Goal: Browse casually: Explore the website without a specific task or goal

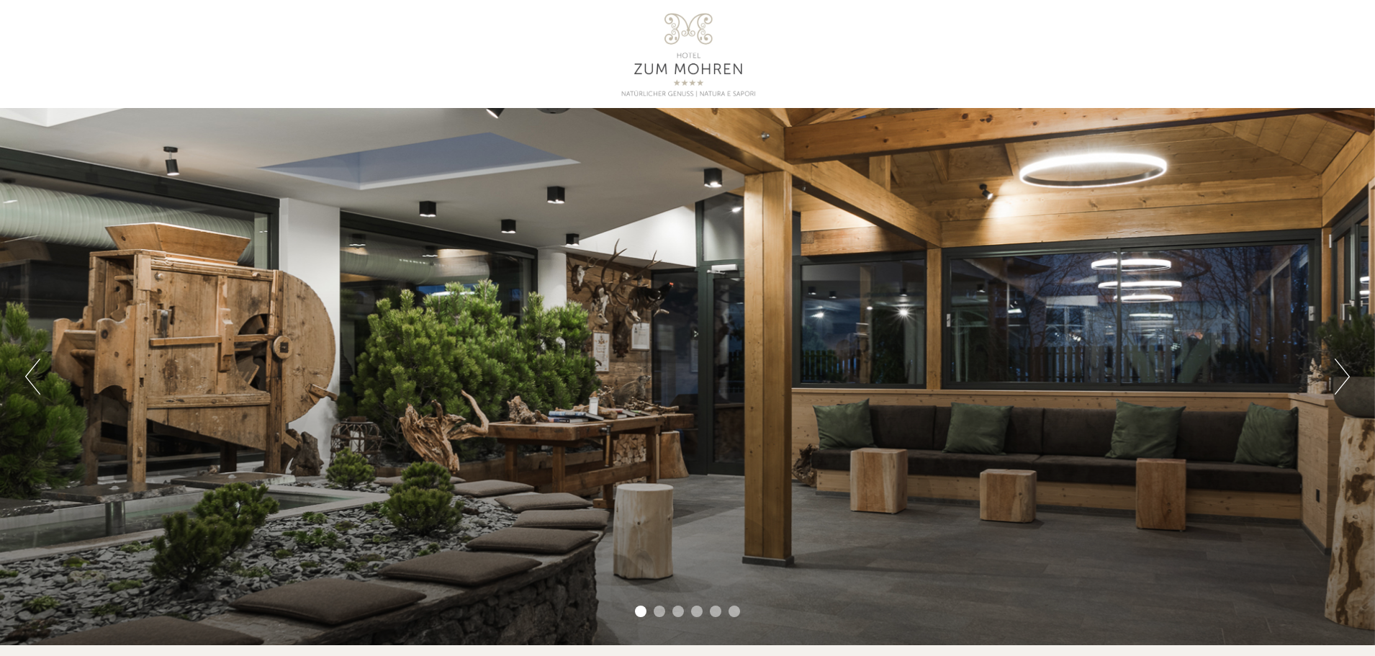
click at [1339, 371] on button "Next" at bounding box center [1342, 377] width 15 height 36
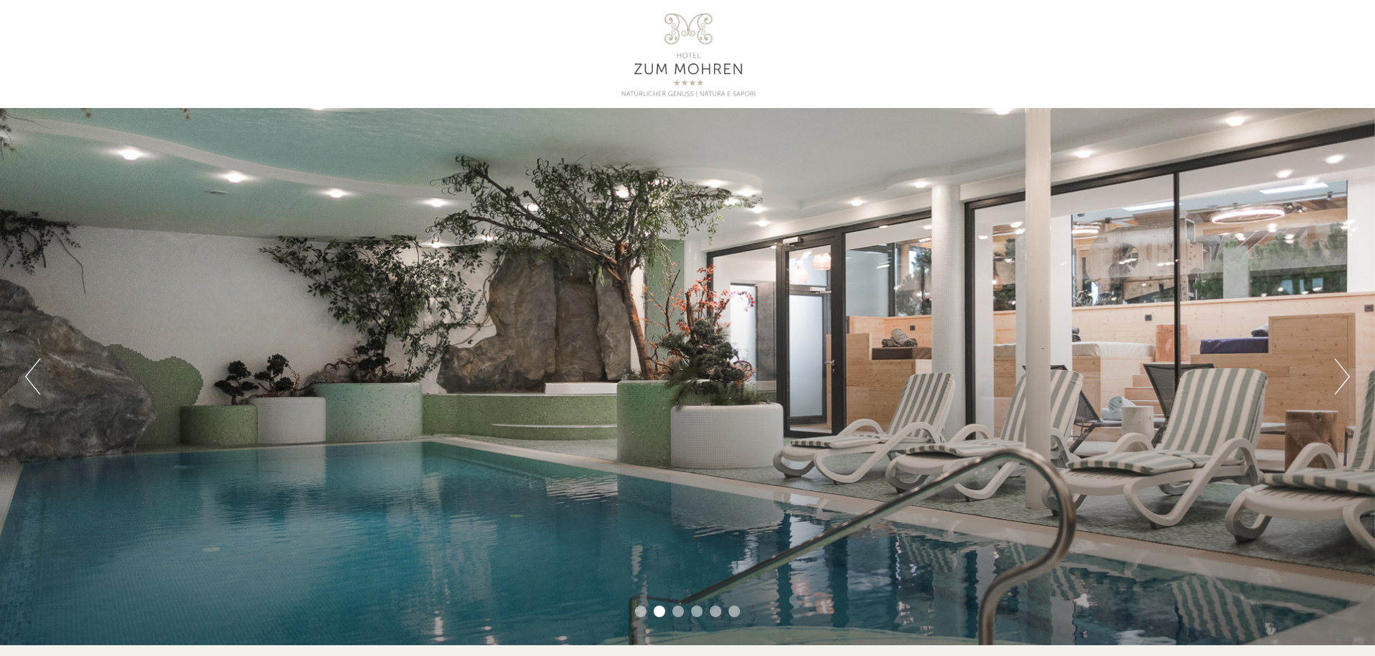
click at [1339, 371] on button "Next" at bounding box center [1342, 377] width 15 height 36
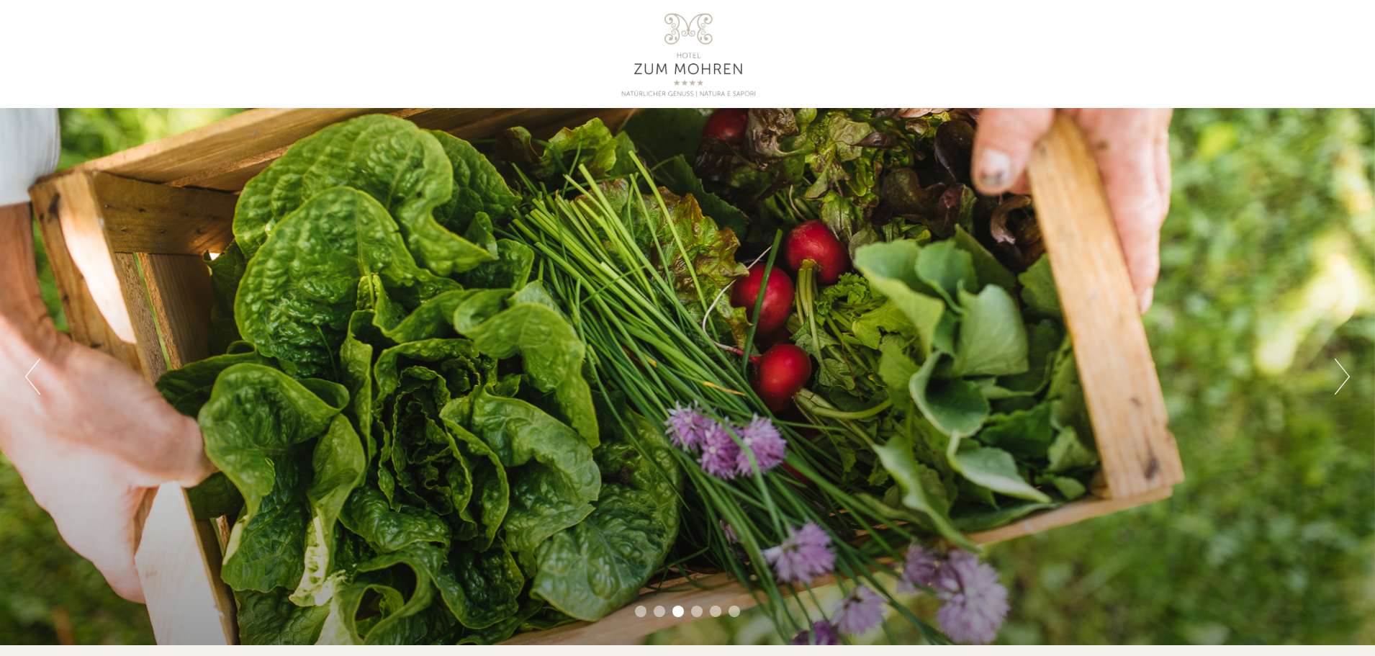
click at [1339, 371] on button "Next" at bounding box center [1342, 377] width 15 height 36
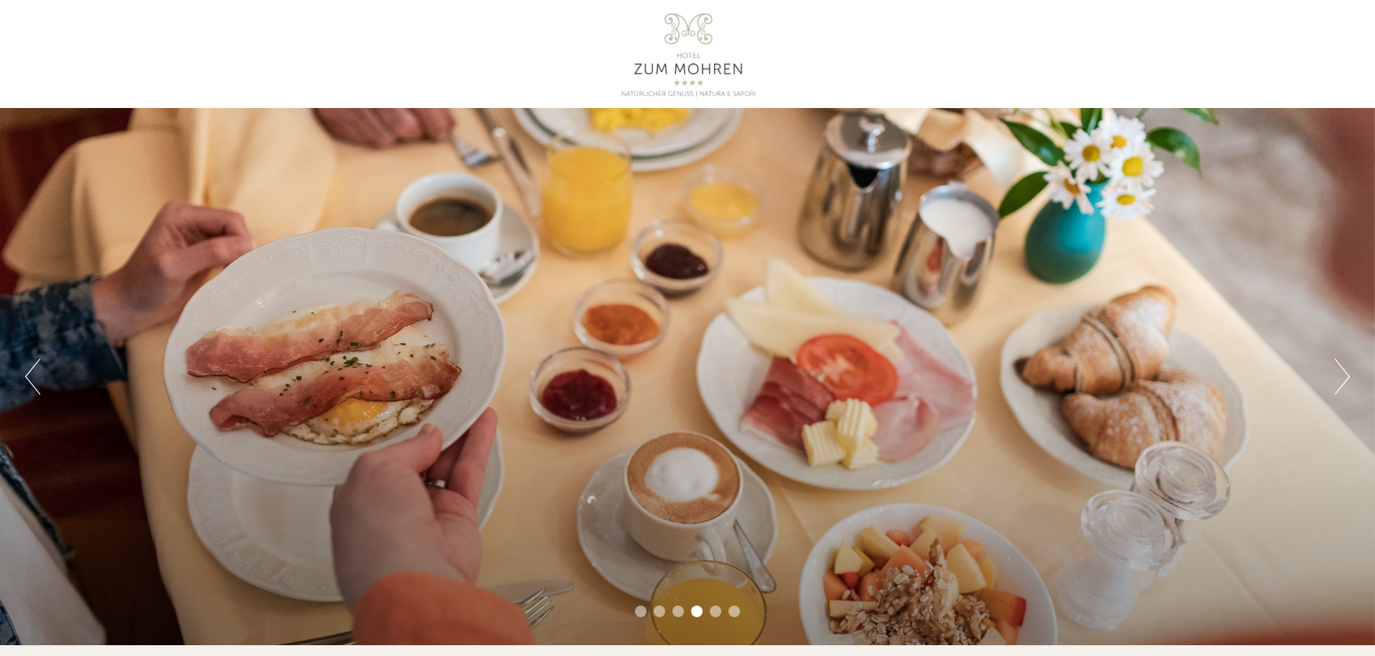
click at [1339, 371] on button "Next" at bounding box center [1342, 377] width 15 height 36
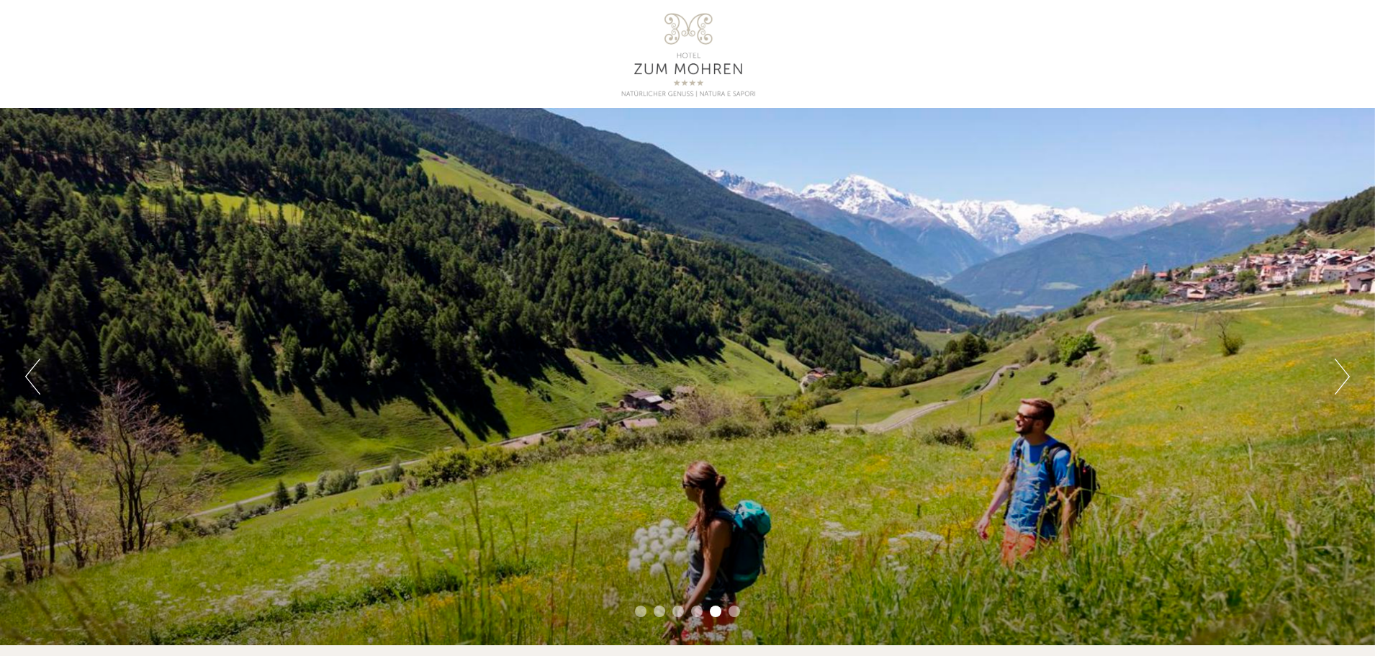
click at [1339, 371] on button "Next" at bounding box center [1342, 377] width 15 height 36
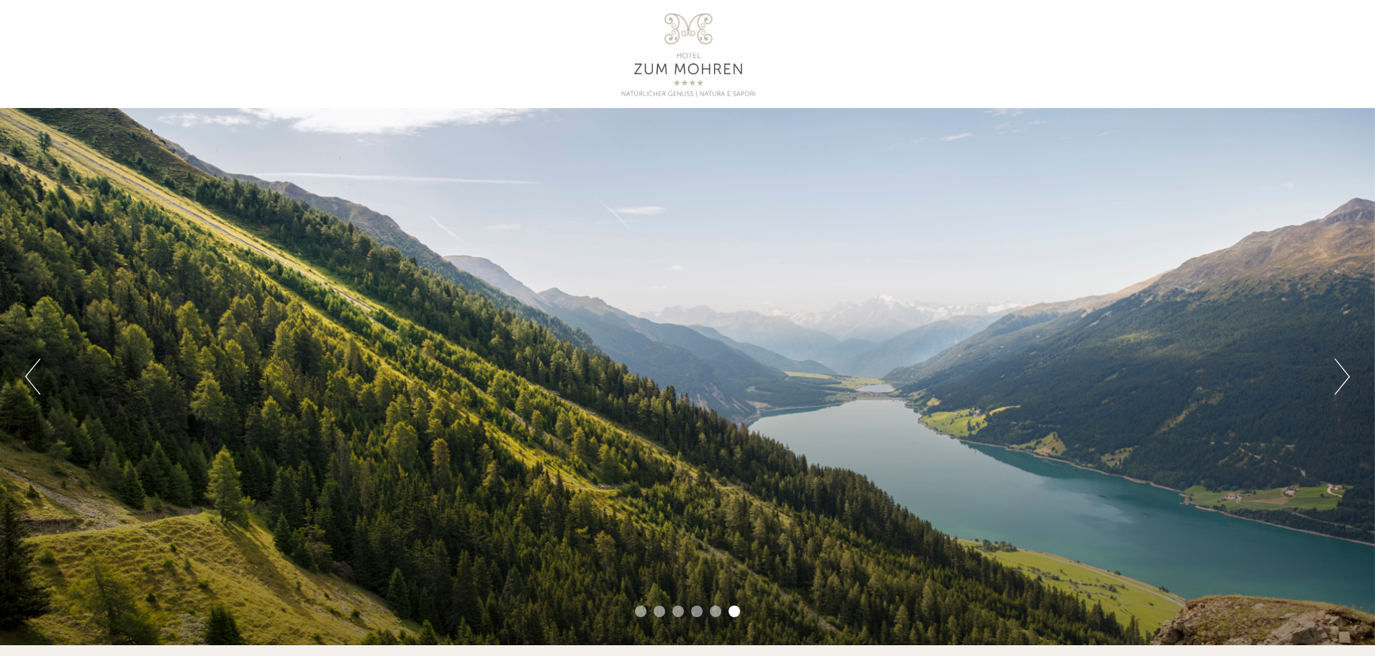
click at [1339, 371] on button "Next" at bounding box center [1342, 377] width 15 height 36
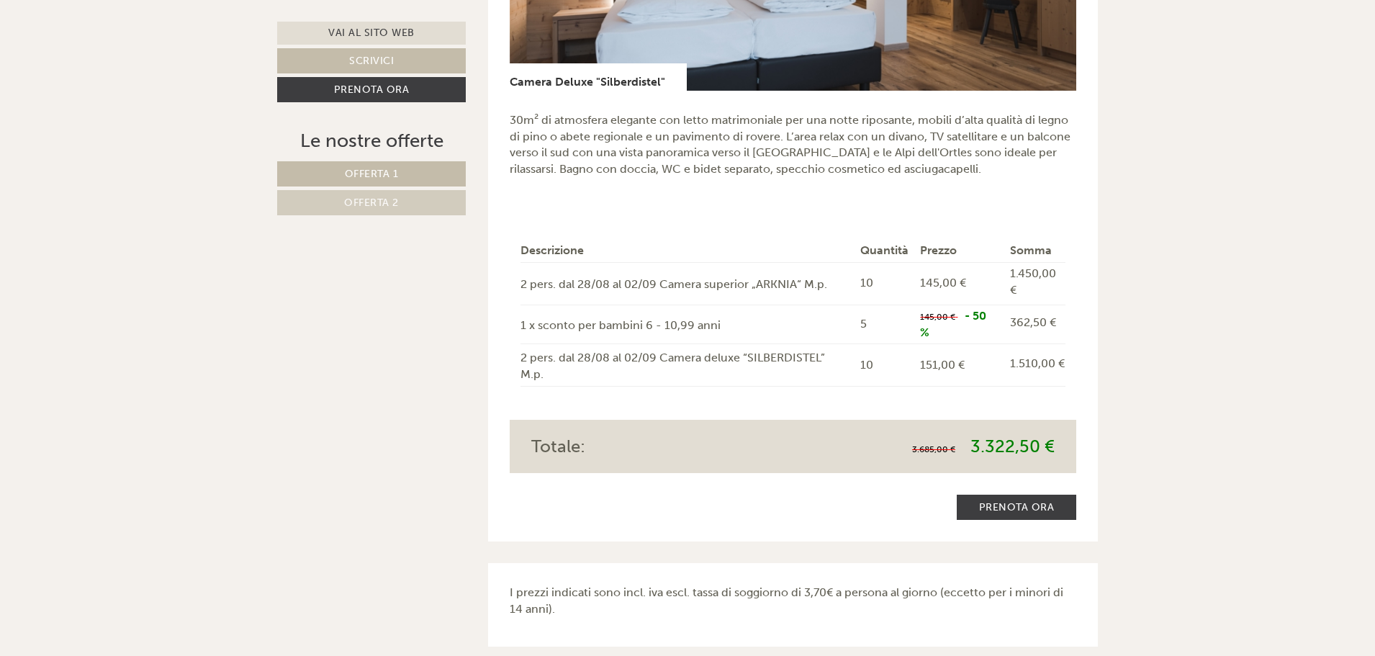
scroll to position [2649, 0]
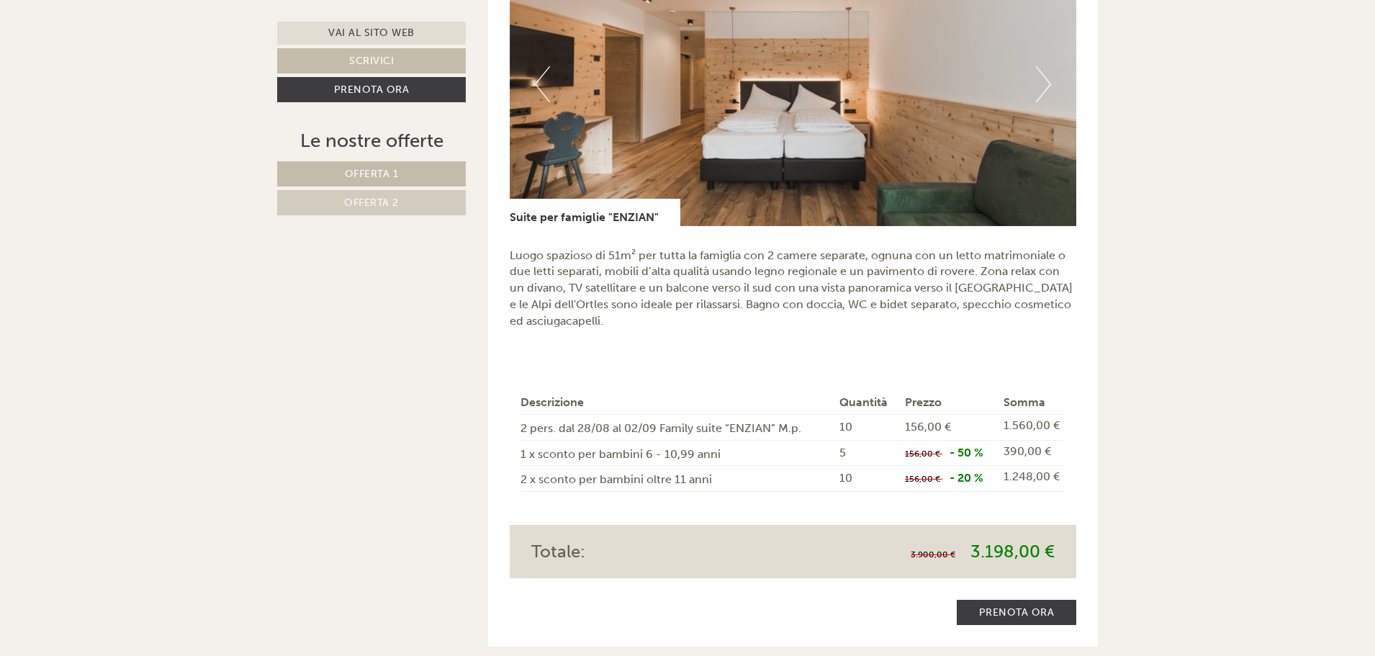
scroll to position [1161, 0]
